Goal: Information Seeking & Learning: Learn about a topic

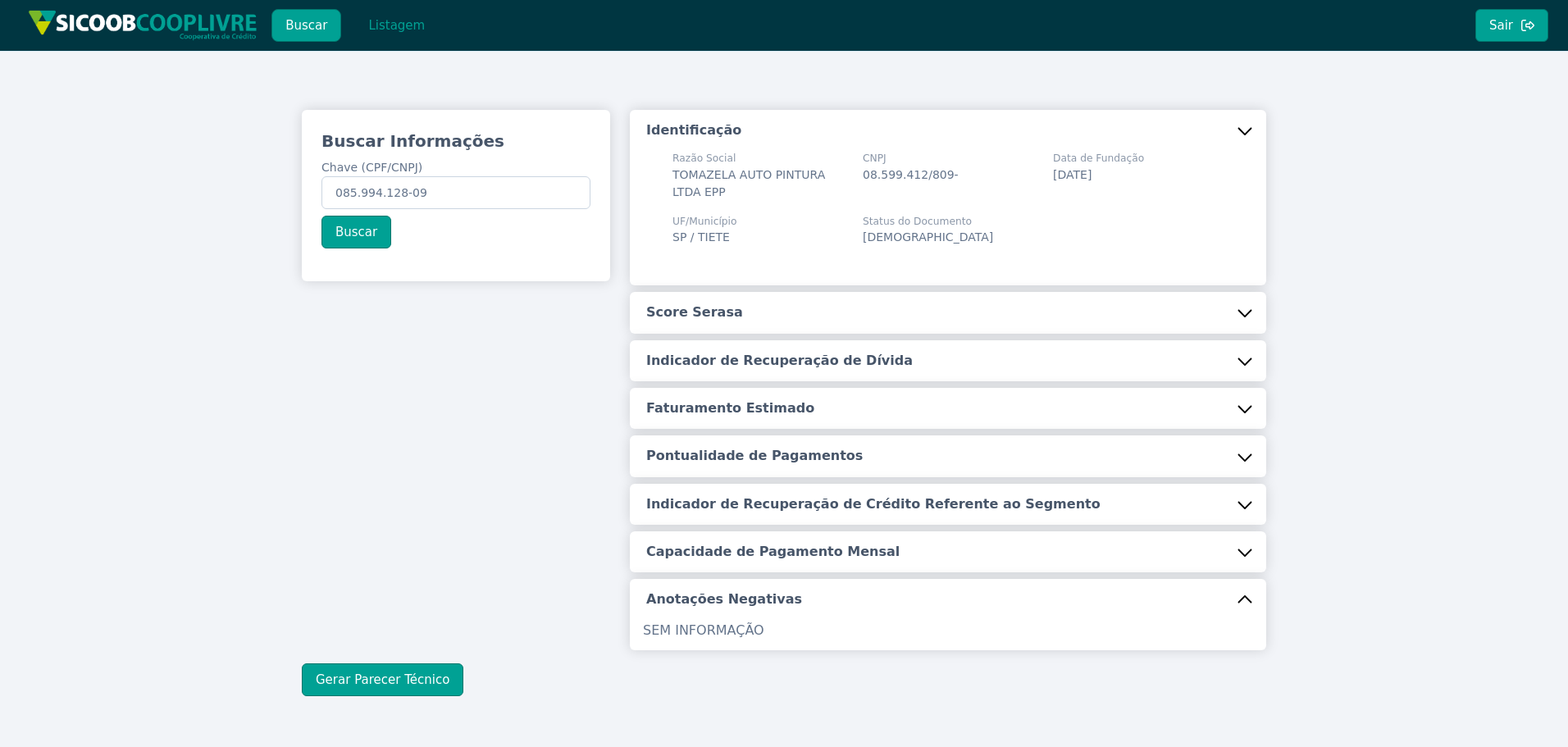
click at [127, 181] on div "Buscar Informações Chave (CPF/CNPJ) 085.994.128-09 Buscar Identificação Razão S…" at bounding box center [784, 403] width 1568 height 705
type input "50.744.865/0001-30"
click at [351, 232] on button "Buscar" at bounding box center [356, 233] width 69 height 33
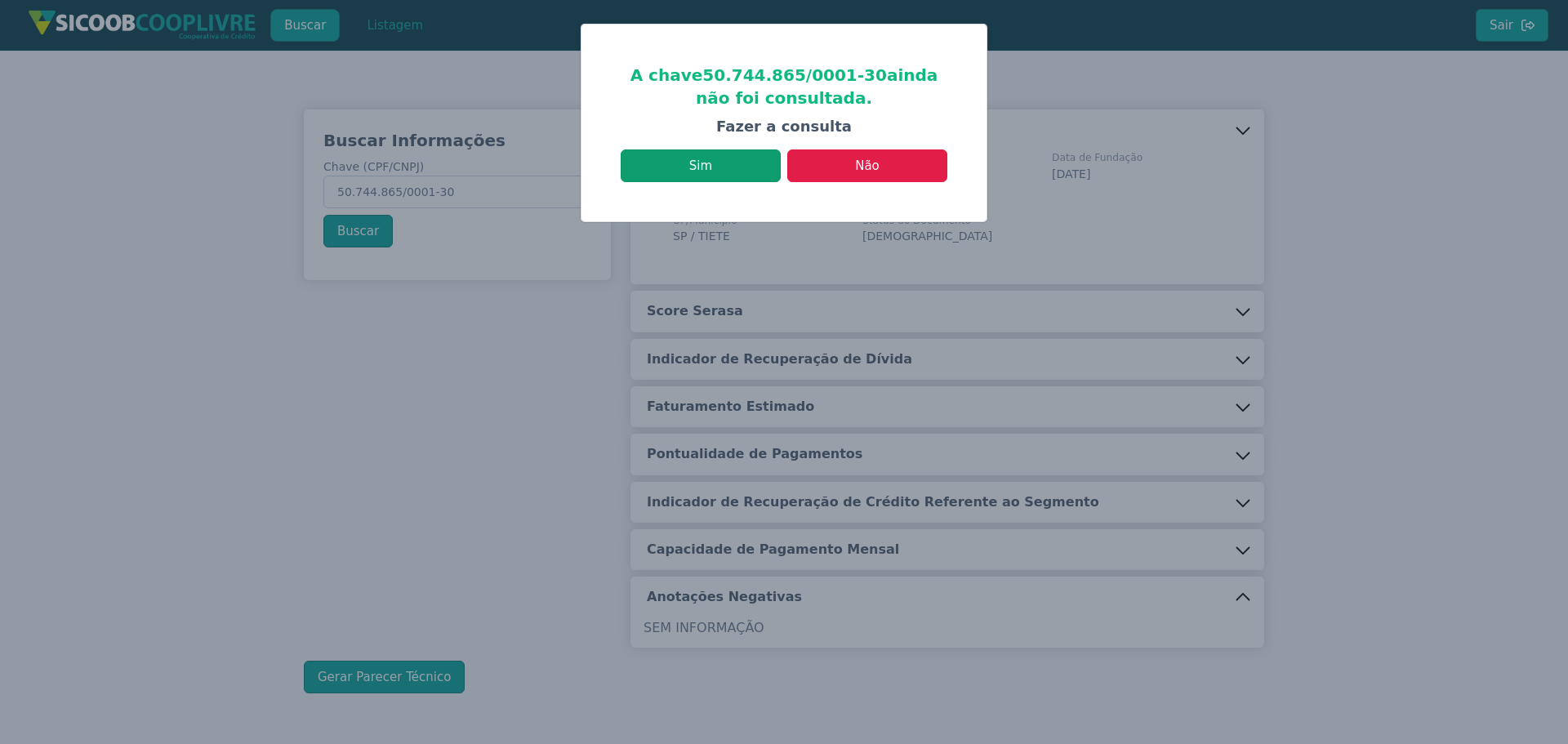
click at [694, 175] on button "Sim" at bounding box center [701, 166] width 160 height 33
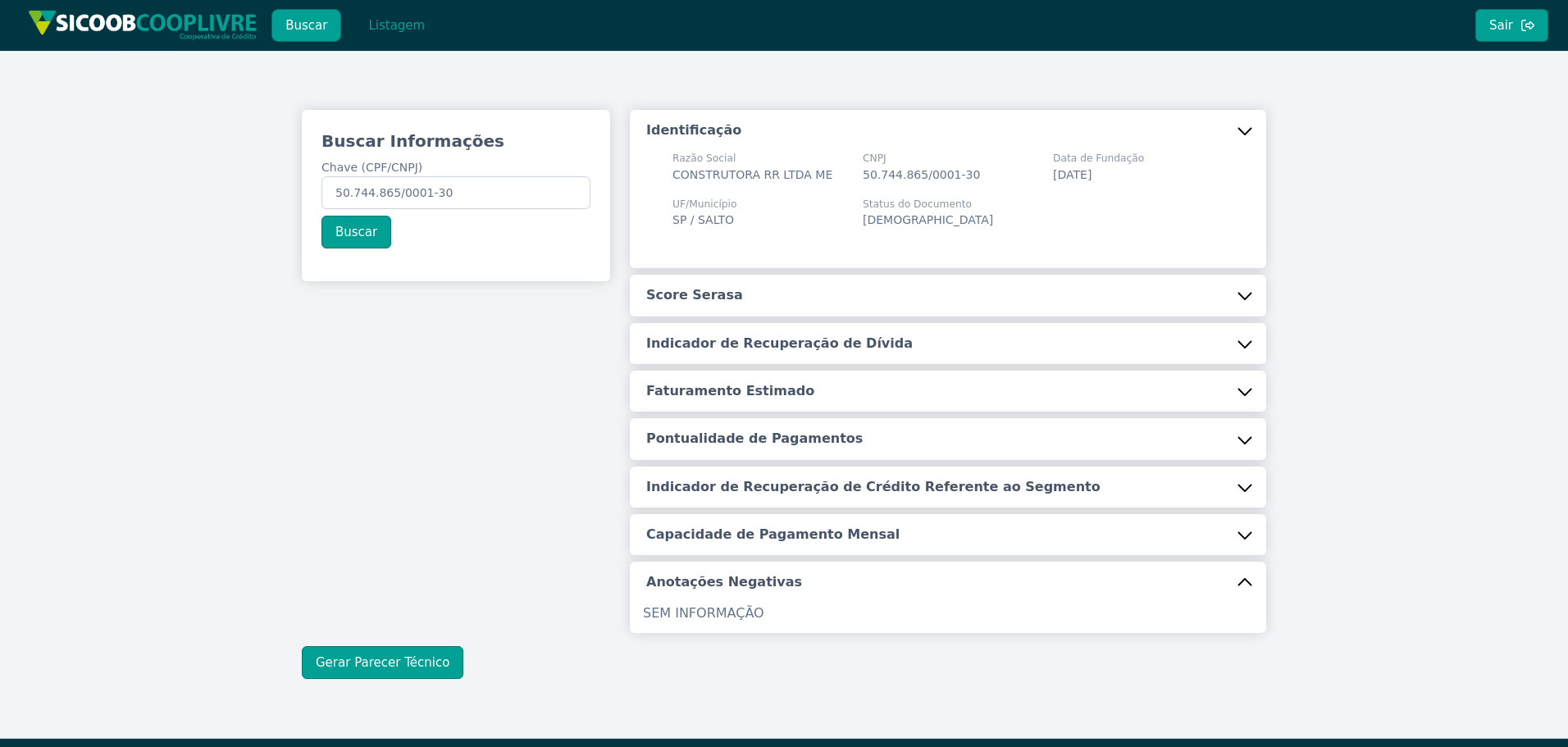
click at [737, 313] on button "Score Serasa" at bounding box center [948, 295] width 636 height 41
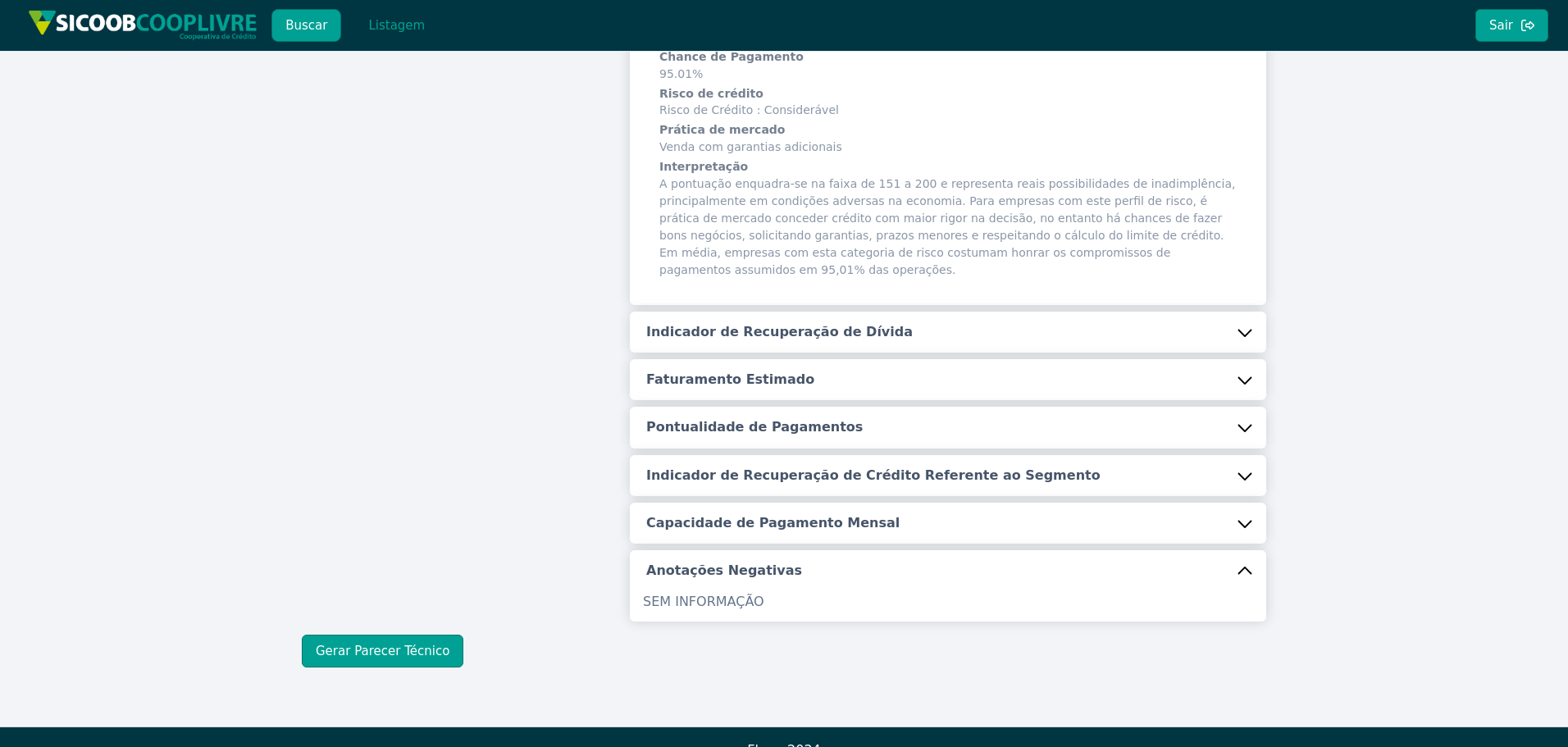
scroll to position [316, 0]
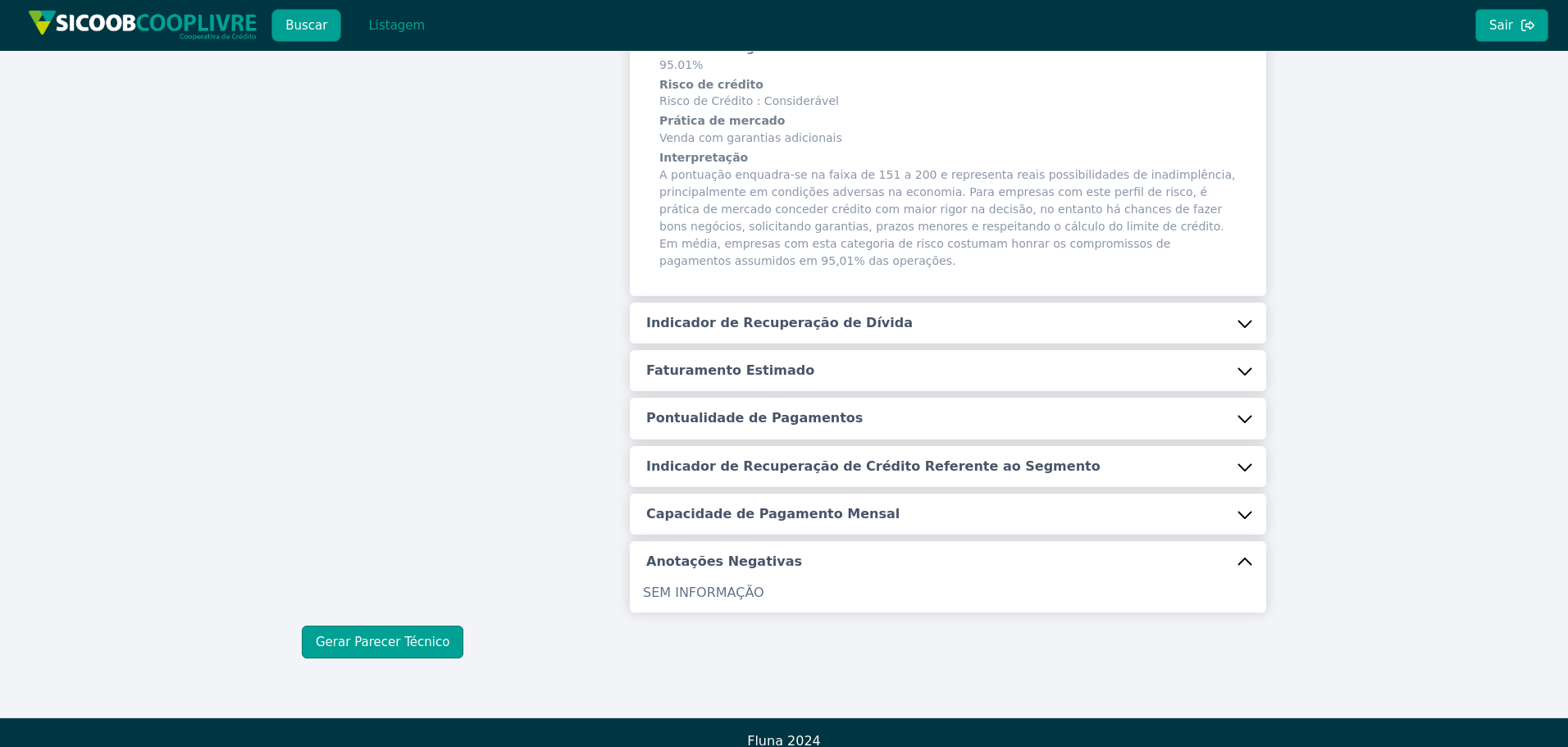
click at [746, 314] on h5 "Indicador de Recuperação de Dívida" at bounding box center [779, 323] width 266 height 18
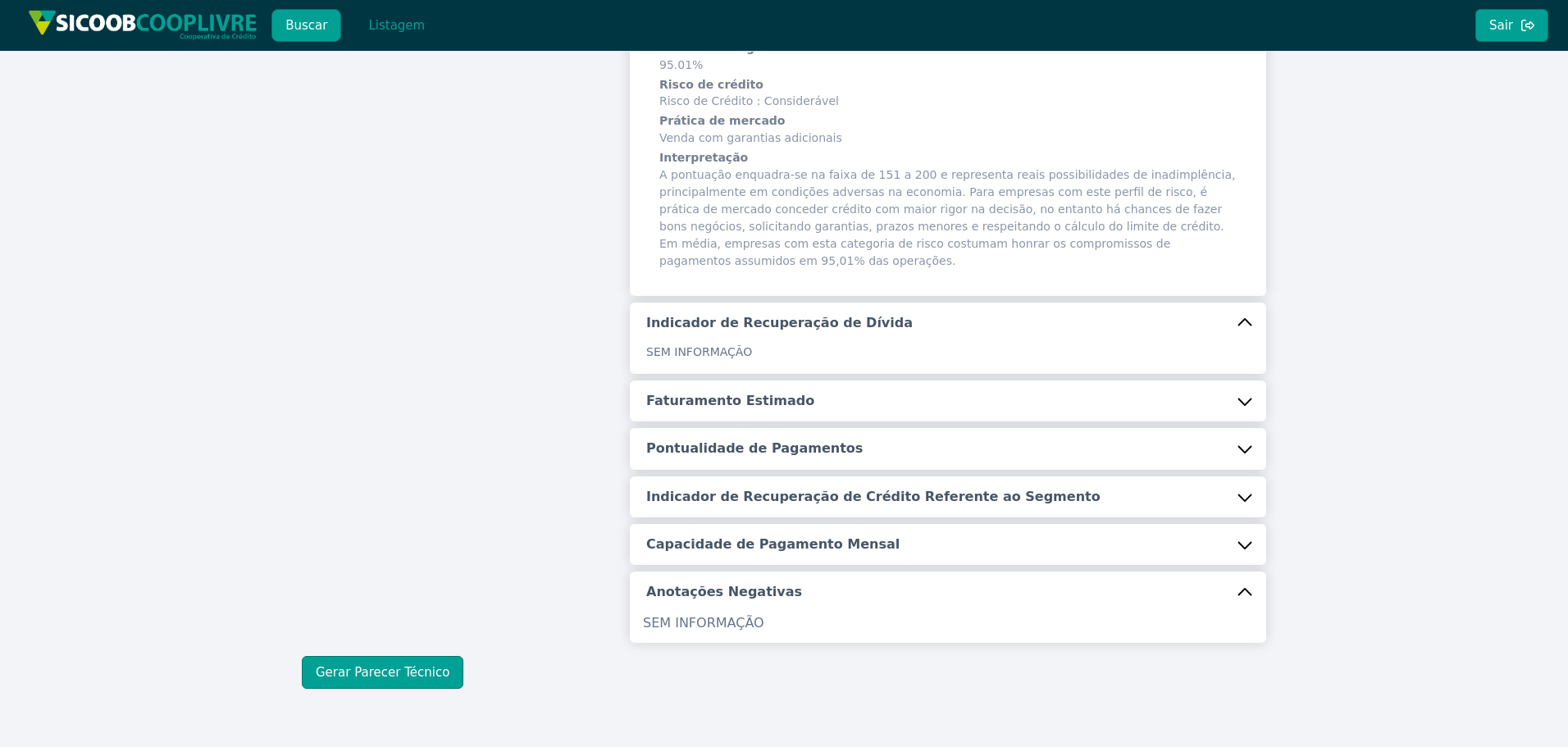
click at [762, 392] on h5 "Faturamento Estimado" at bounding box center [730, 401] width 168 height 18
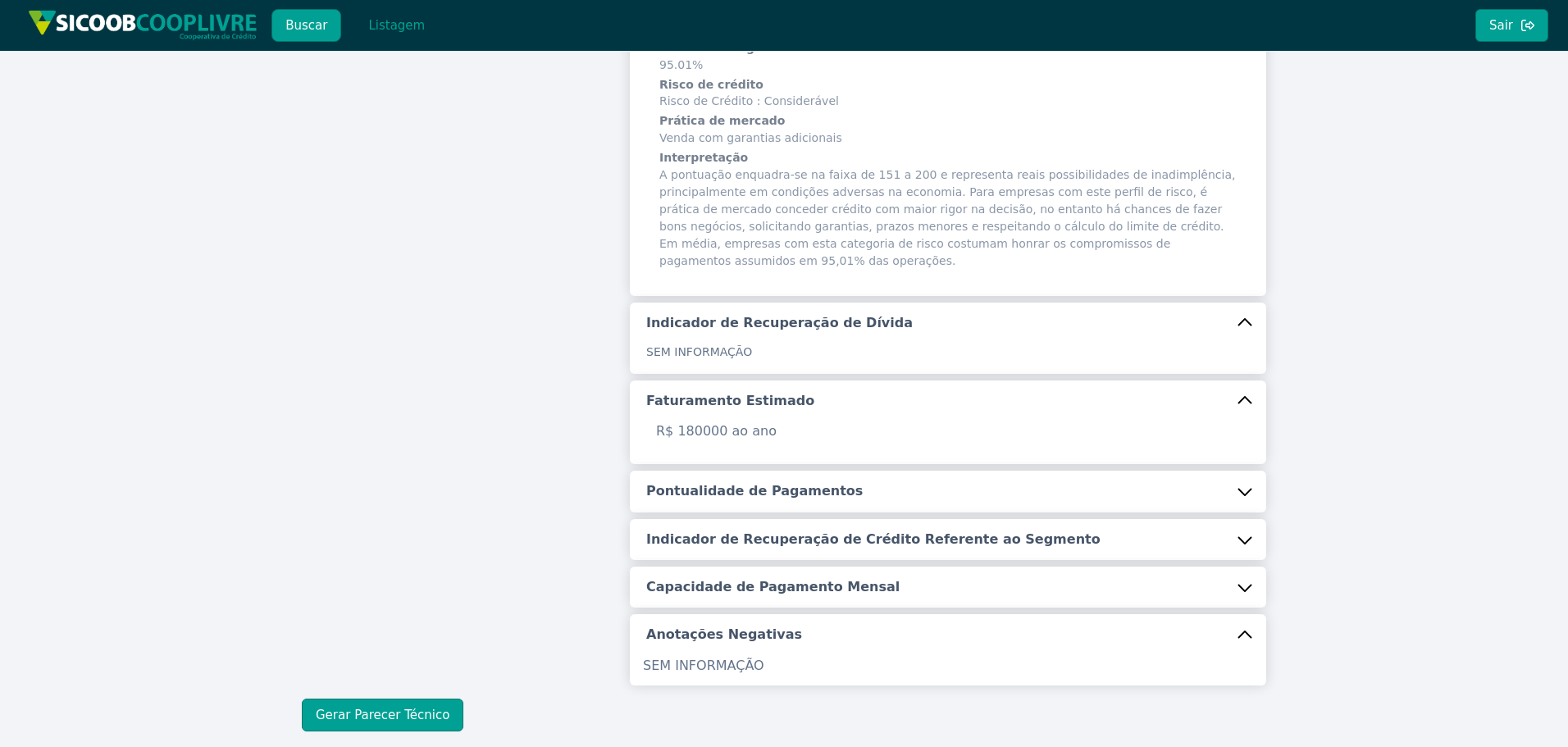
click at [770, 482] on h5 "Pontualidade de Pagamentos" at bounding box center [754, 492] width 216 height 18
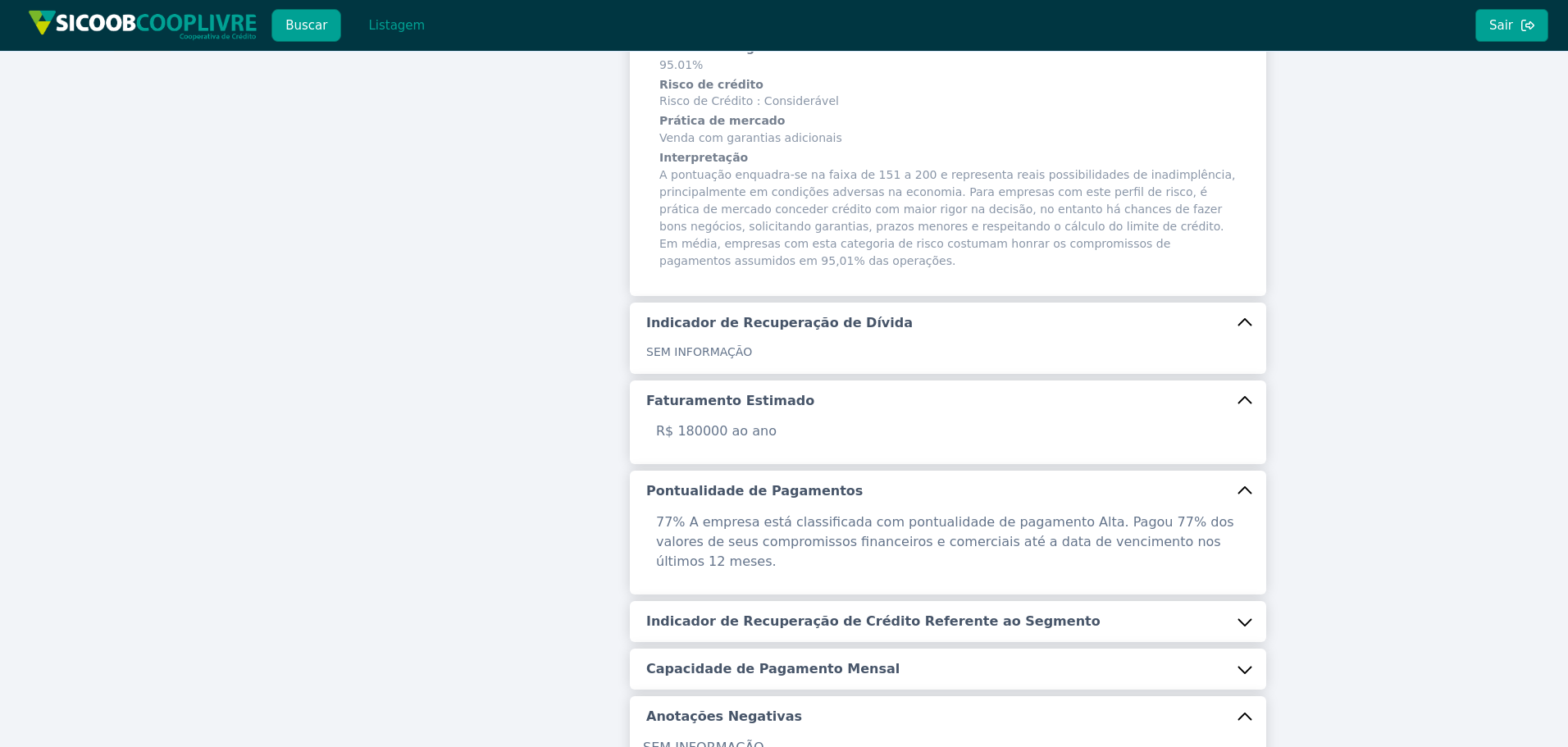
click at [802, 613] on h5 "Indicador de Recuperação de Crédito Referente ao Segmento" at bounding box center [873, 622] width 454 height 18
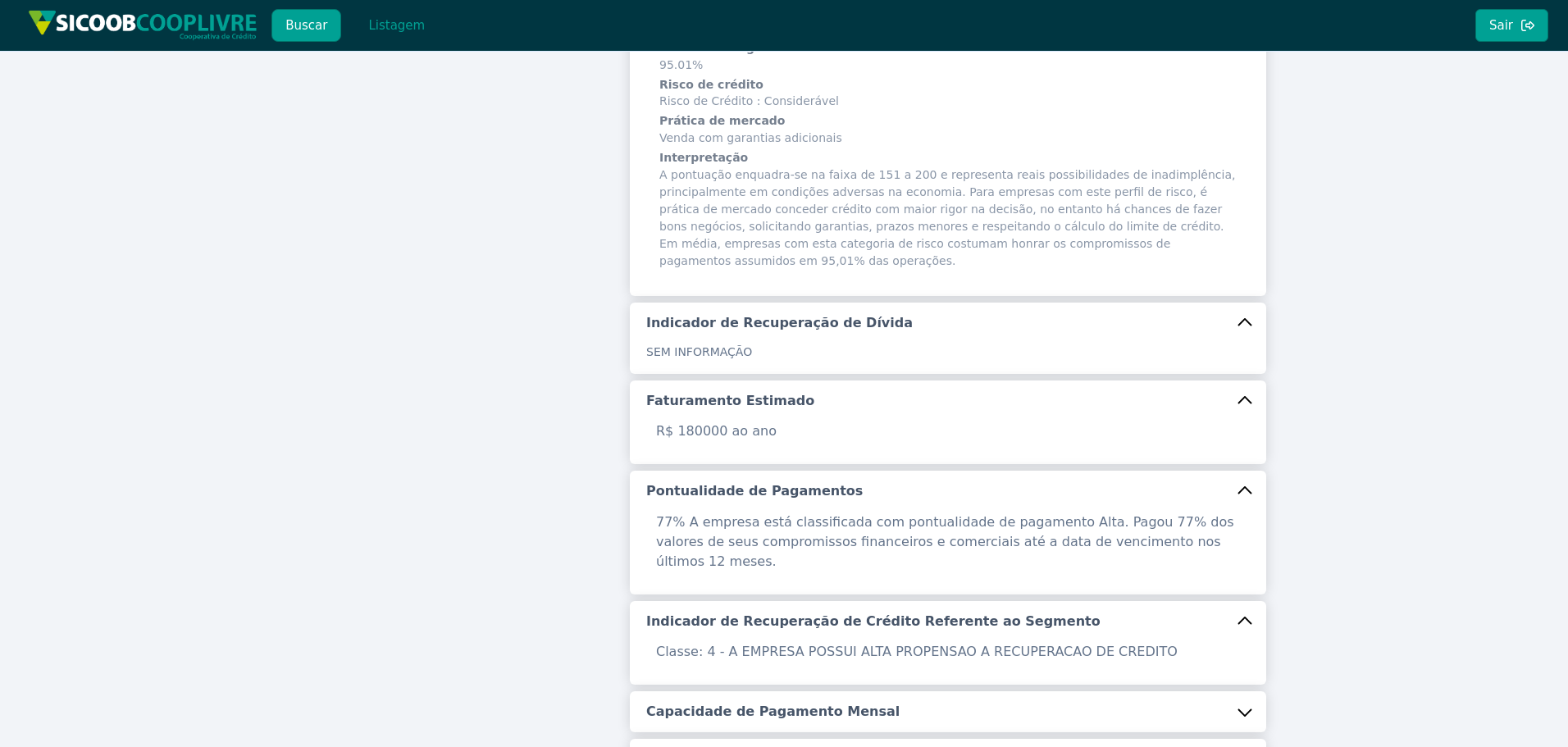
click at [762, 703] on h5 "Capacidade de Pagamento Mensal" at bounding box center [773, 712] width 253 height 18
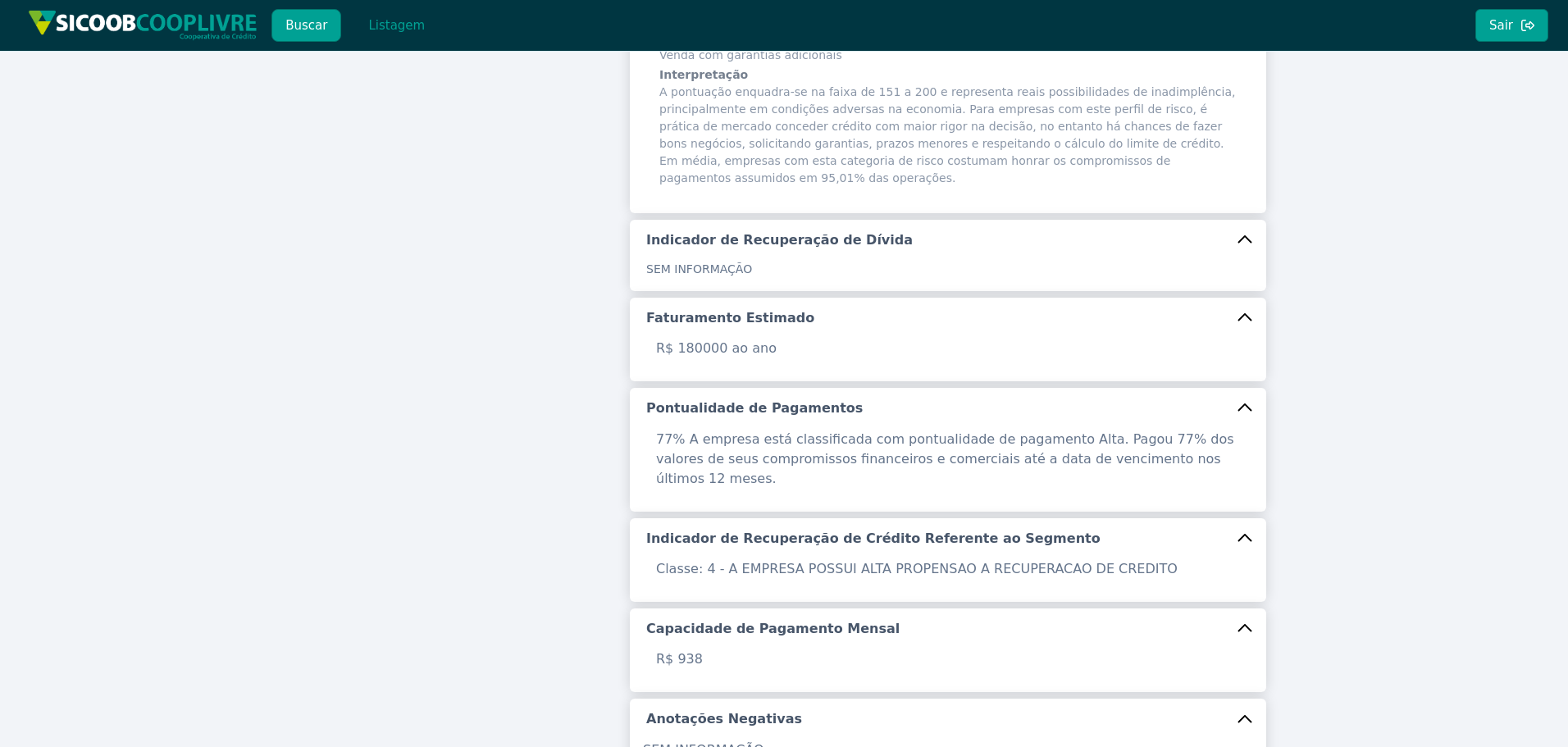
scroll to position [536, 0]
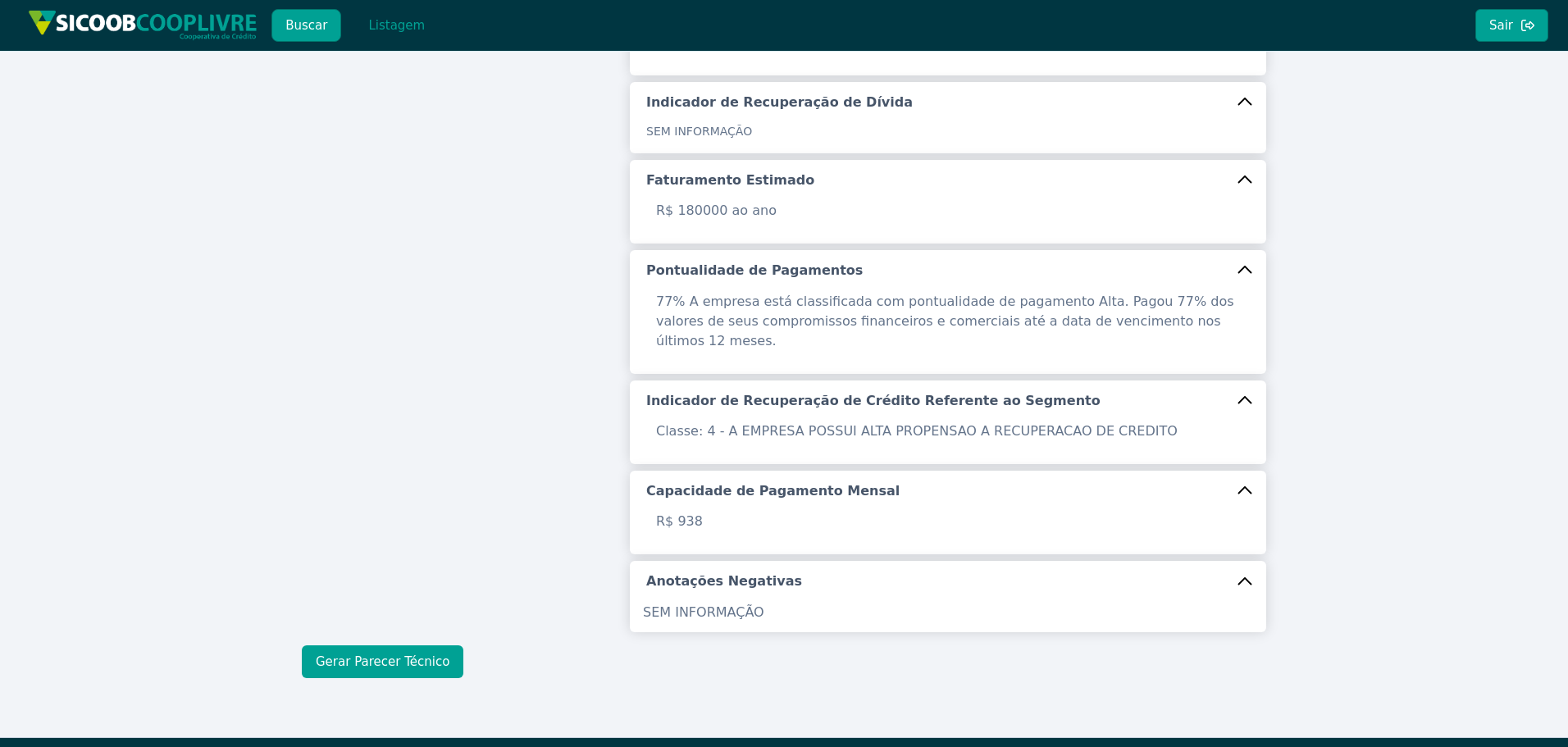
click at [397, 646] on button "Gerar Parecer Técnico" at bounding box center [382, 662] width 161 height 33
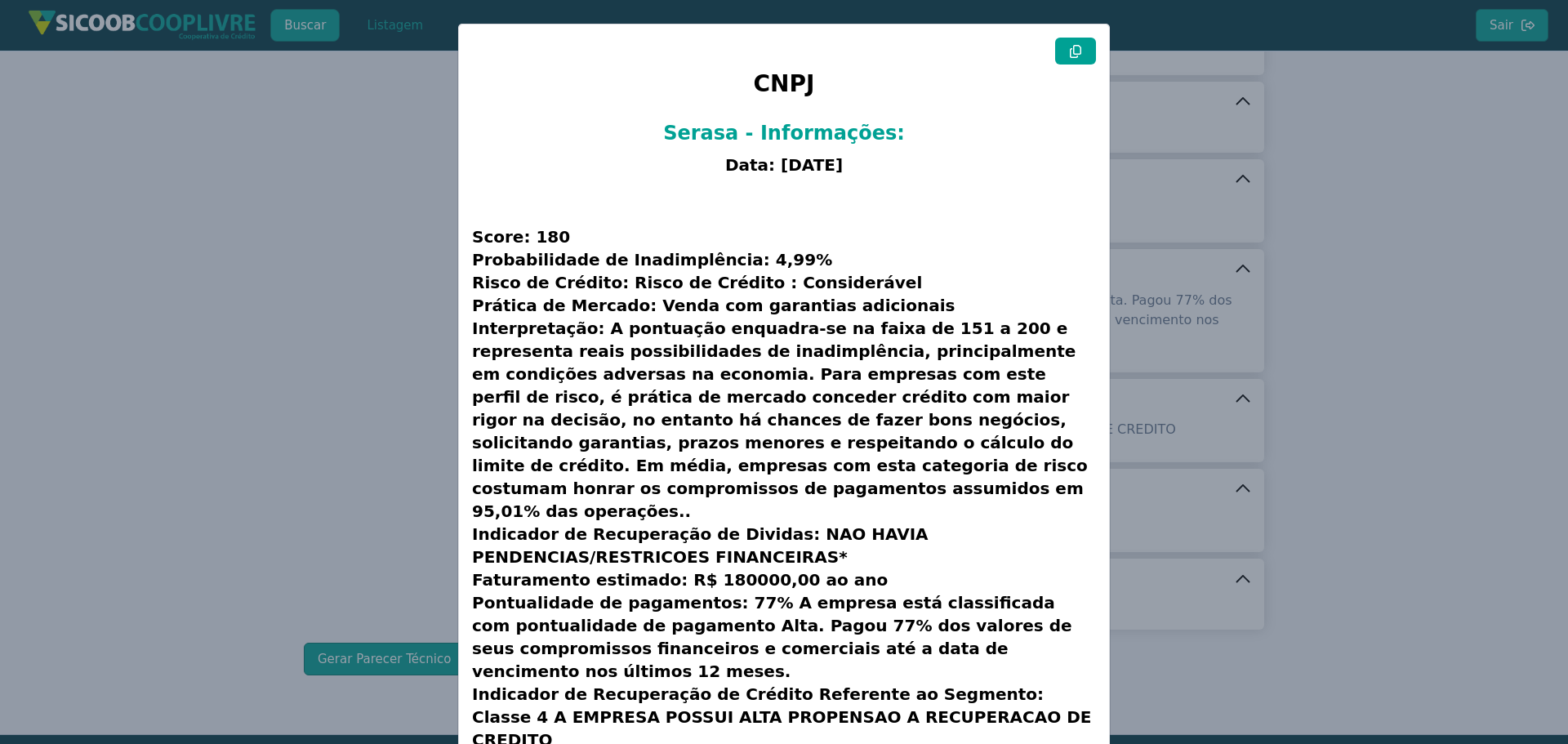
click at [1069, 46] on icon at bounding box center [1075, 51] width 13 height 13
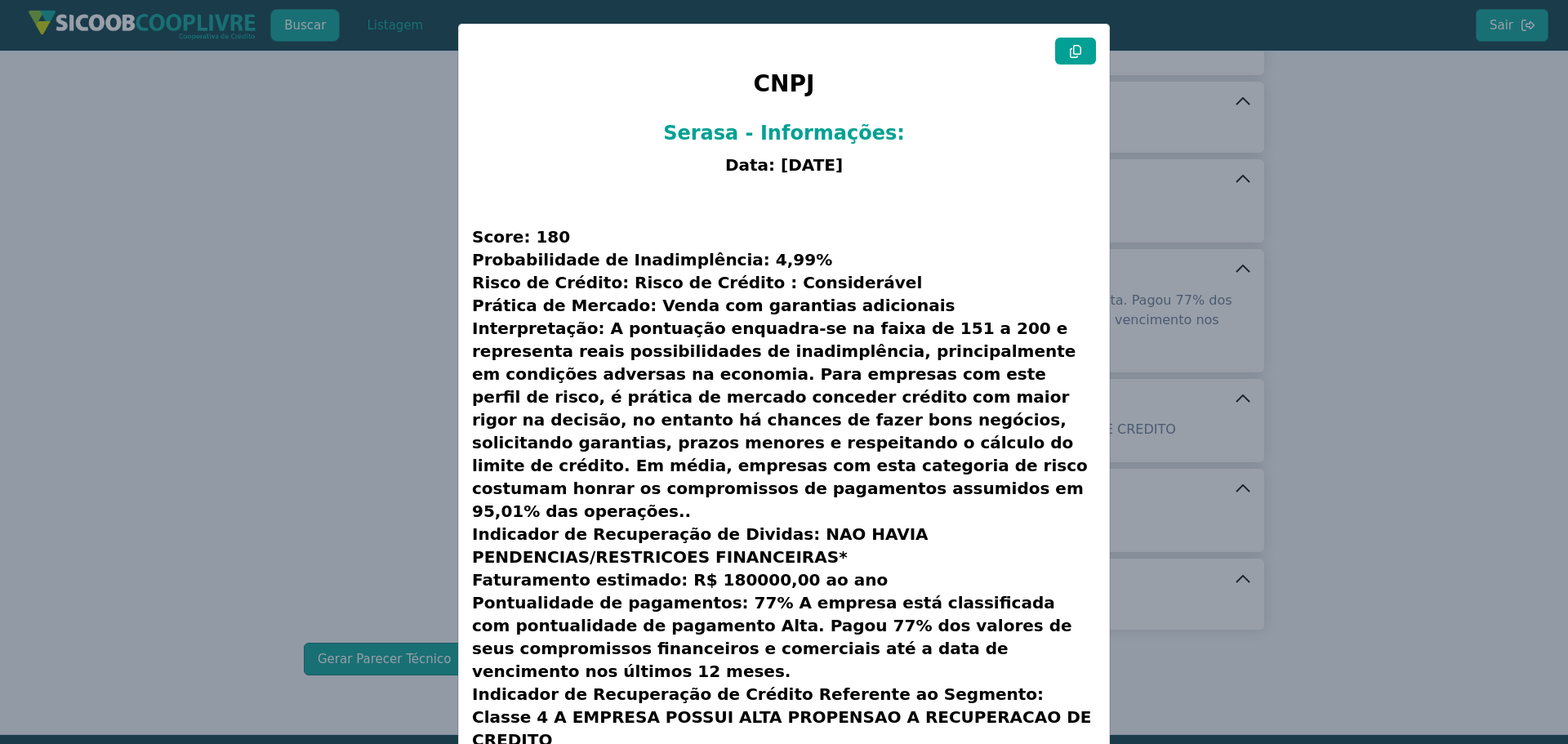
click at [1069, 46] on icon at bounding box center [1075, 51] width 13 height 13
click at [219, 296] on modal-container "CNPJ Serasa - Informações: Data: [DATE] Score: 180 Probabilidade de Inadimplênc…" at bounding box center [784, 372] width 1568 height 744
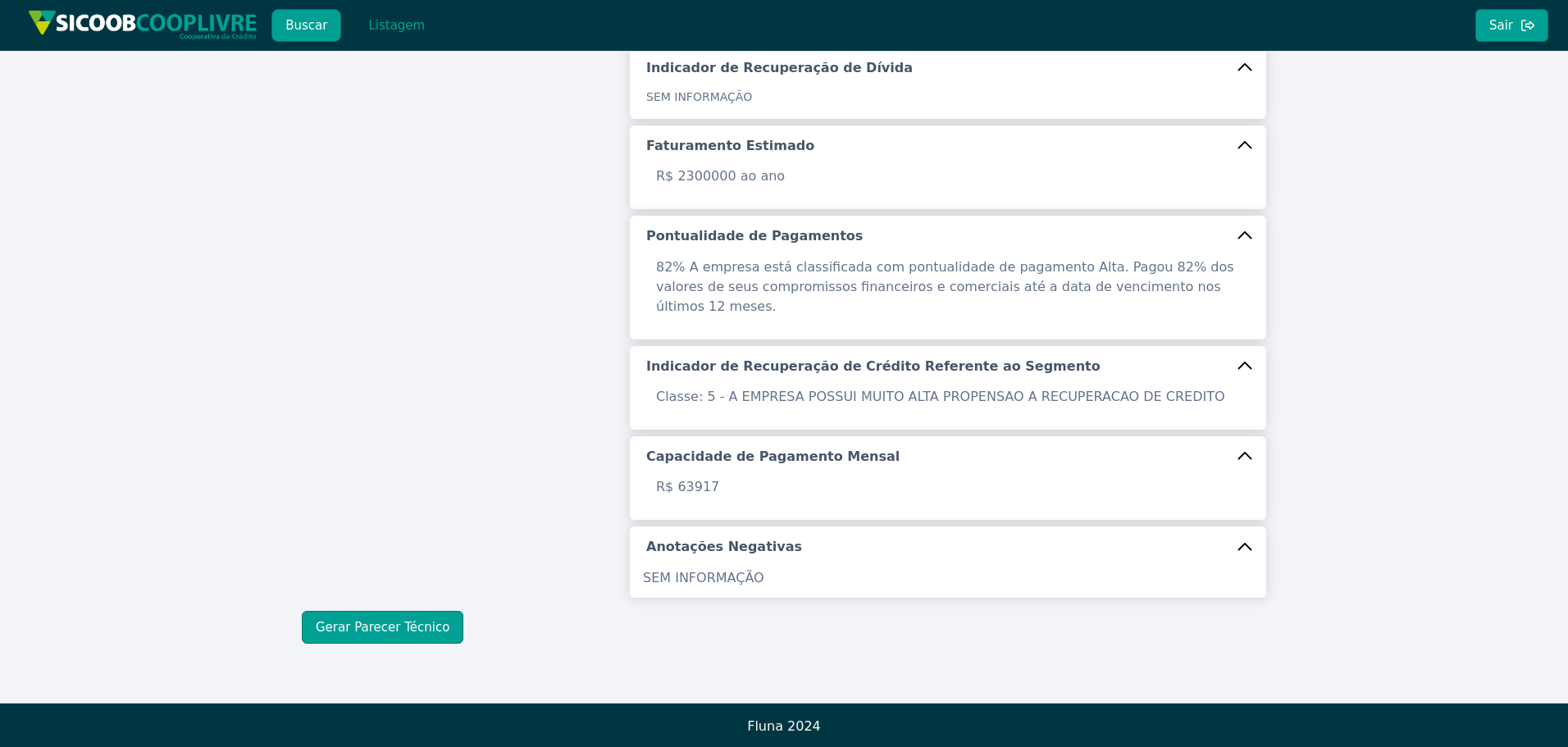
scroll to position [502, 0]
